Goal: Information Seeking & Learning: Check status

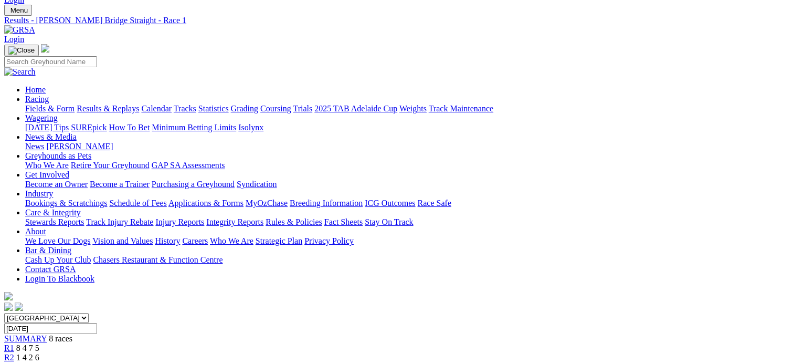
scroll to position [7, 0]
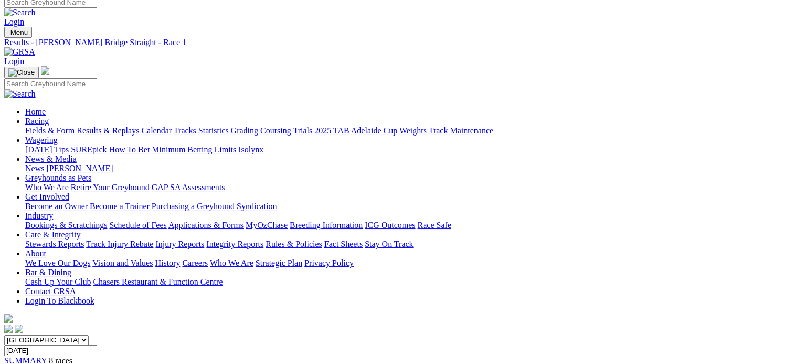
click at [50, 126] on link "Fields & Form" at bounding box center [49, 130] width 49 height 9
